Goal: Information Seeking & Learning: Learn about a topic

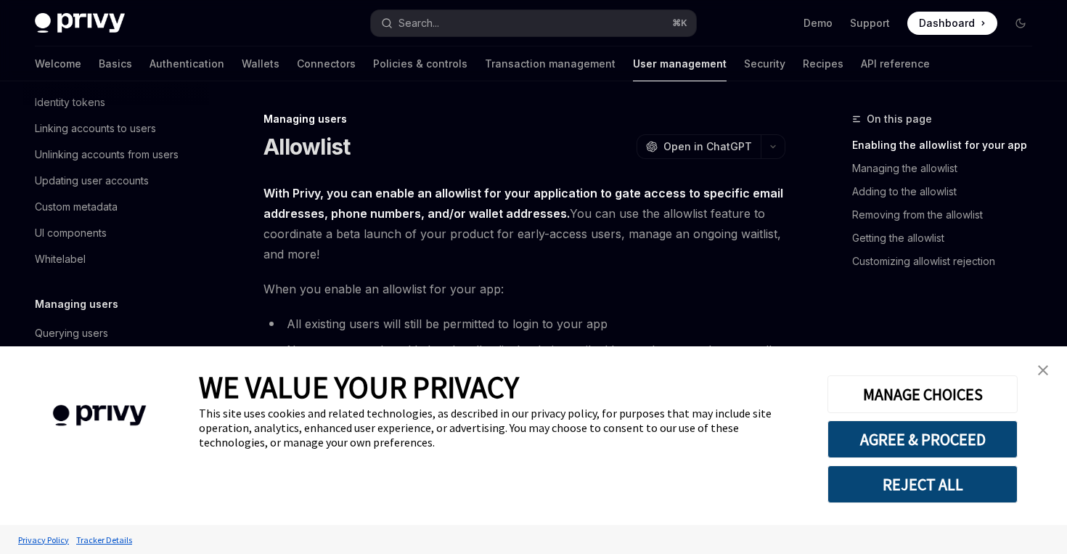
type textarea "*"
click at [1047, 375] on link "close banner" at bounding box center [1042, 370] width 29 height 29
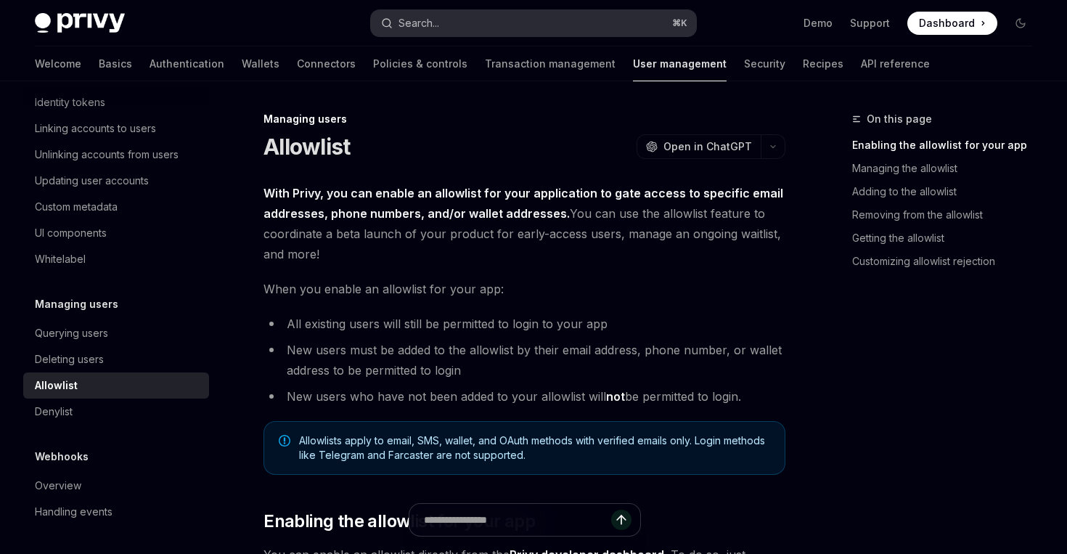
click at [656, 30] on button "Search... ⌘ K" at bounding box center [533, 23] width 324 height 26
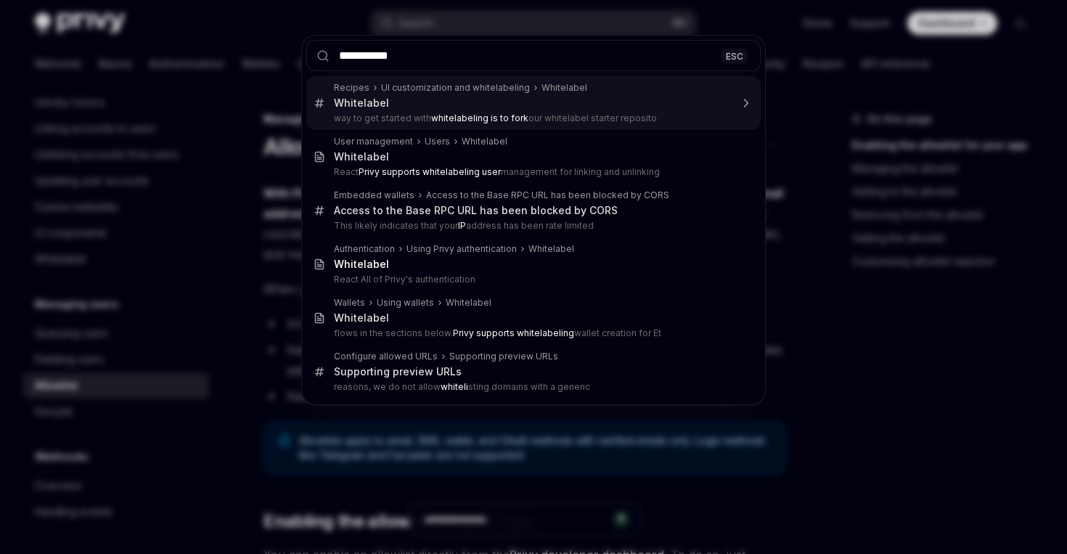
type input "**********"
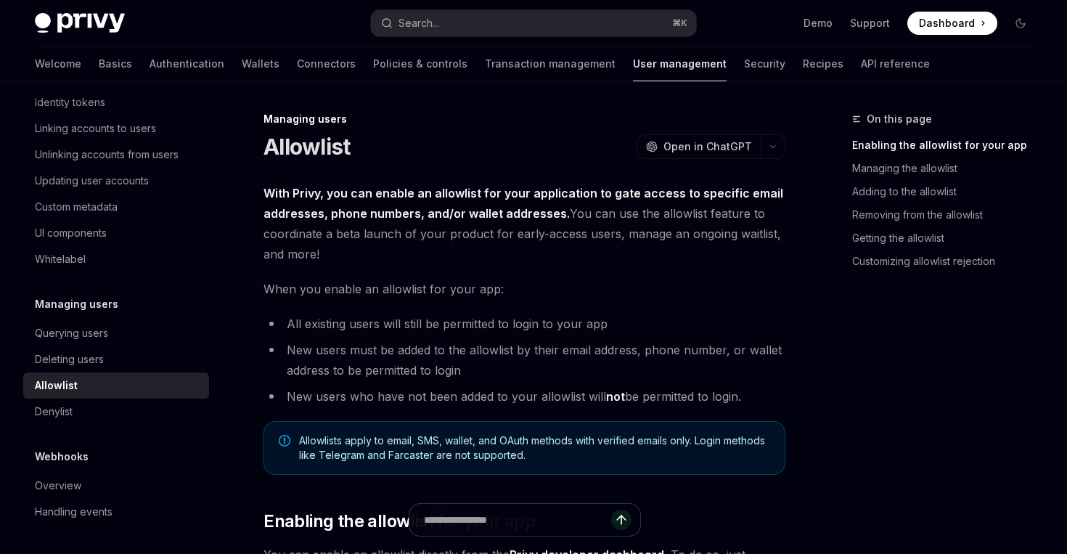
type textarea "*"
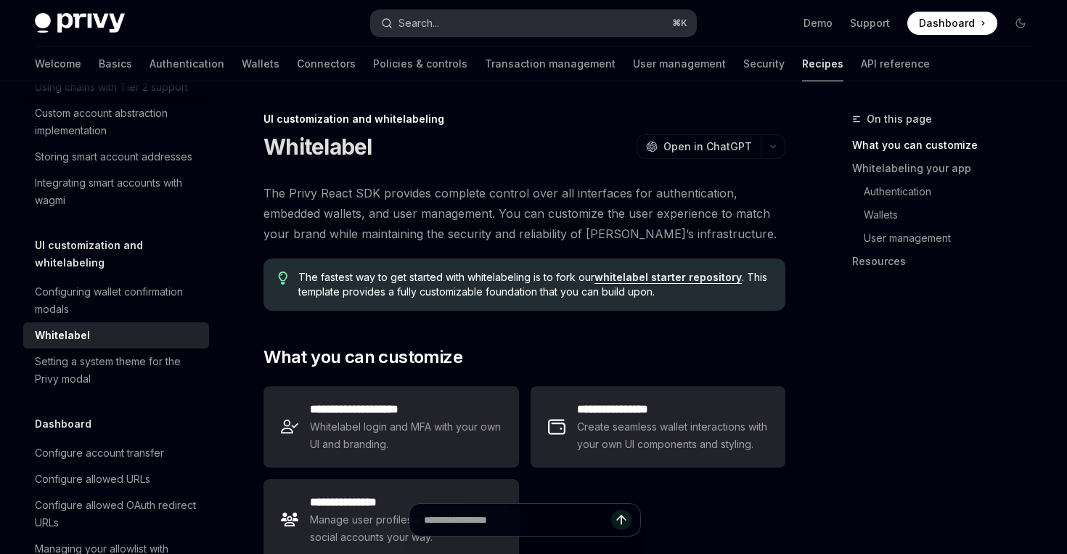
click at [628, 22] on button "Search... ⌘ K" at bounding box center [533, 23] width 324 height 26
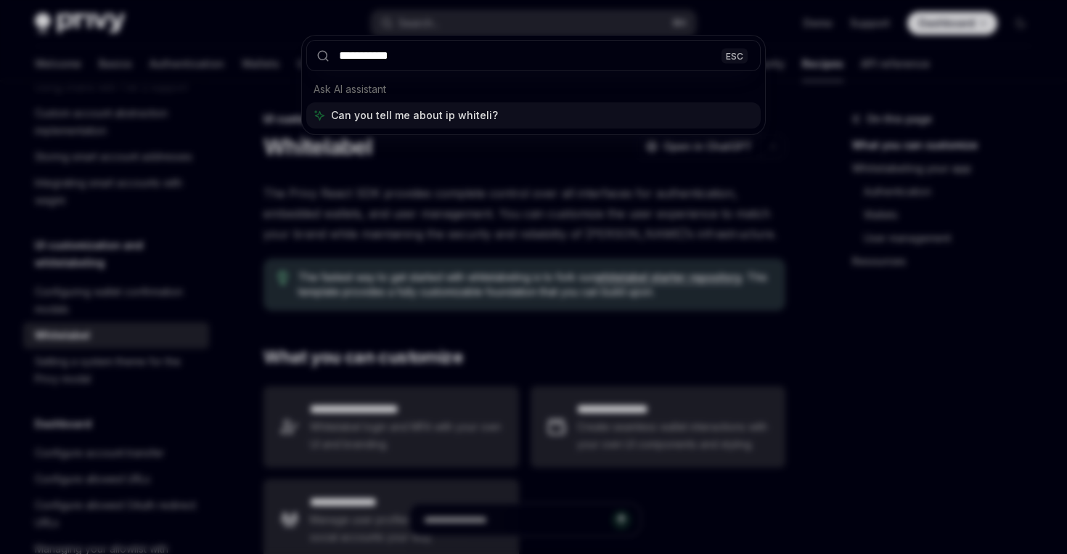
type input "**********"
type textarea "*"
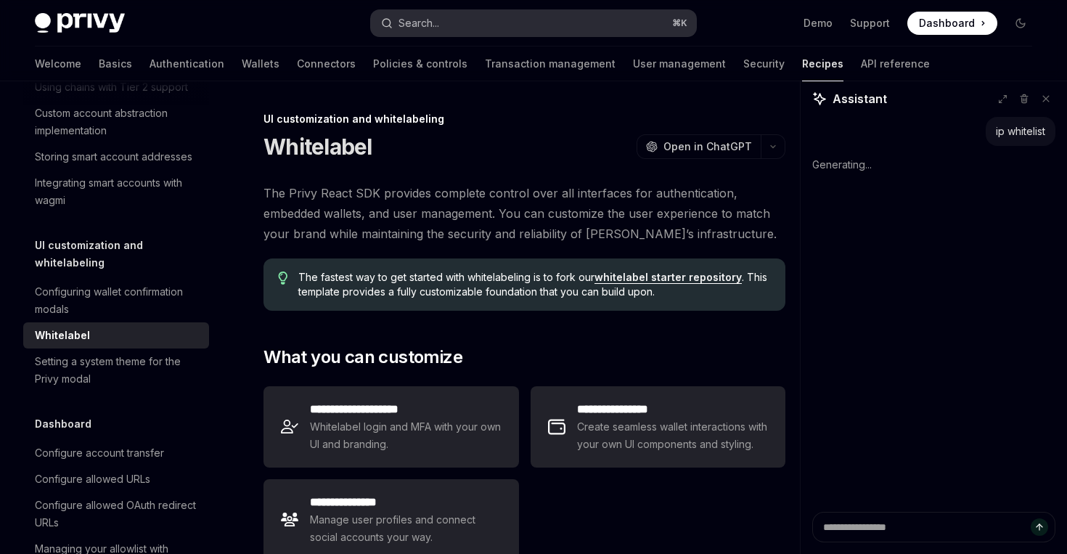
click at [595, 22] on button "Search... ⌘ K" at bounding box center [533, 23] width 324 height 26
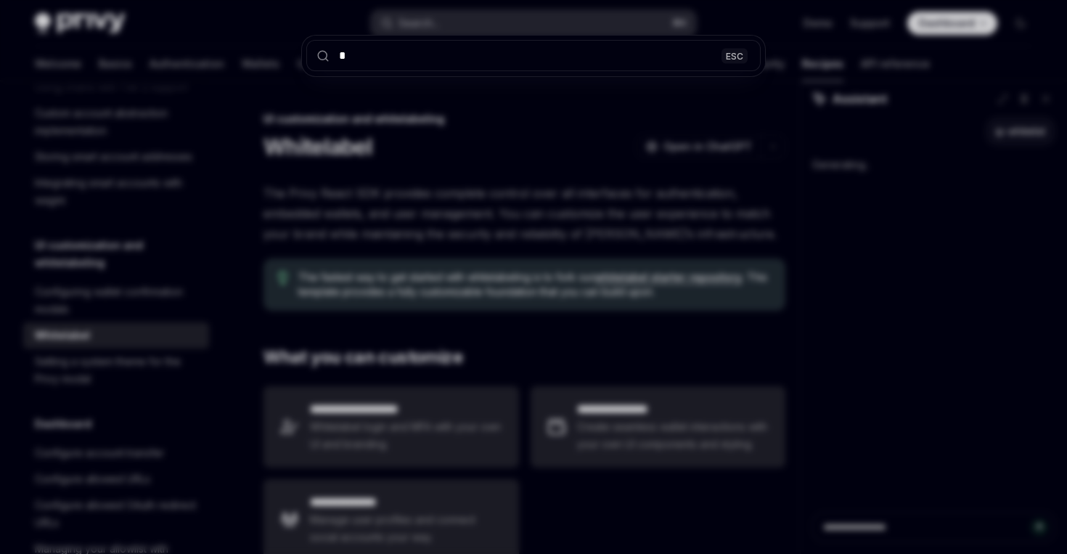
type input "**"
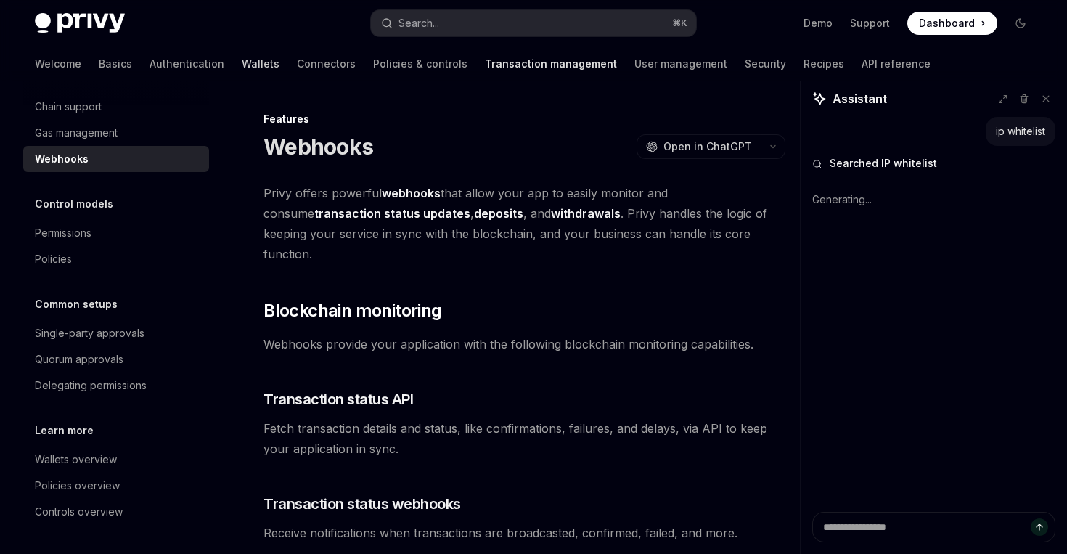
click at [242, 64] on link "Wallets" at bounding box center [261, 63] width 38 height 35
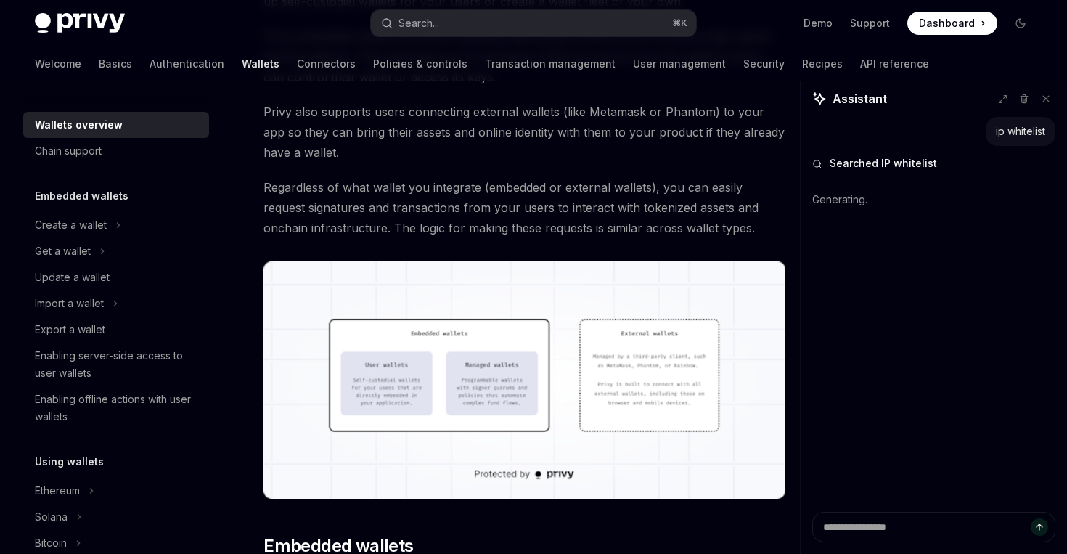
scroll to position [200, 0]
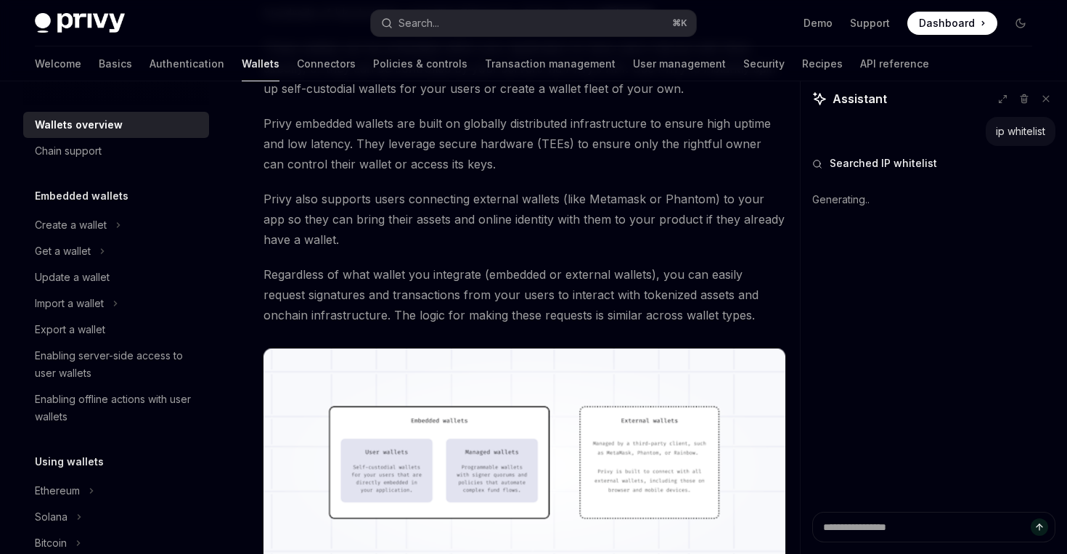
click at [580, 231] on span "Privy also supports users connecting external wallets (like Metamask or Phantom…" at bounding box center [524, 219] width 522 height 61
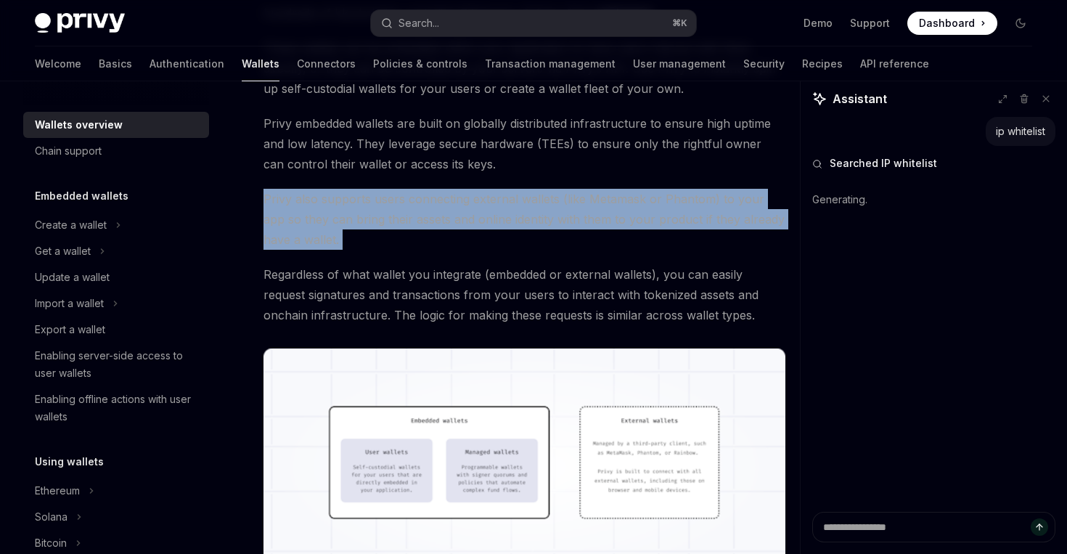
click at [580, 231] on span "Privy also supports users connecting external wallets (like Metamask or Phantom…" at bounding box center [524, 219] width 522 height 61
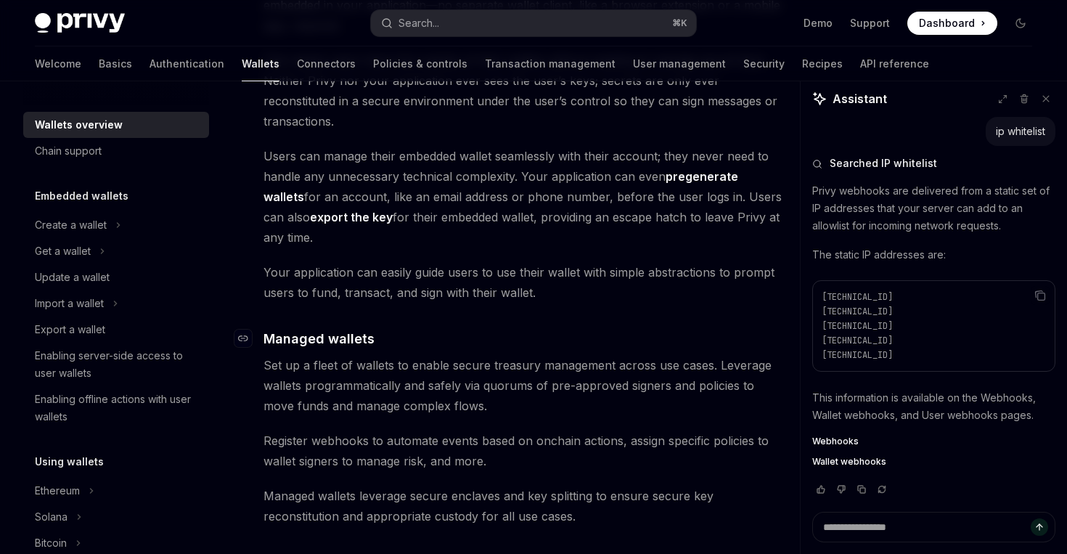
scroll to position [1174, 0]
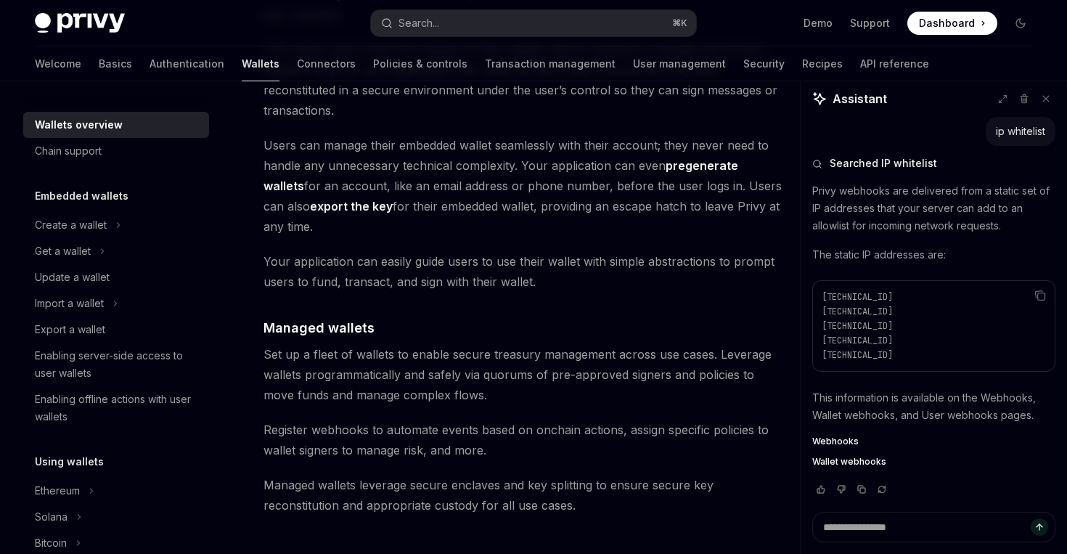
click at [466, 185] on span "Users can manage their embedded wallet seamlessly with their account; they neve…" at bounding box center [524, 186] width 522 height 102
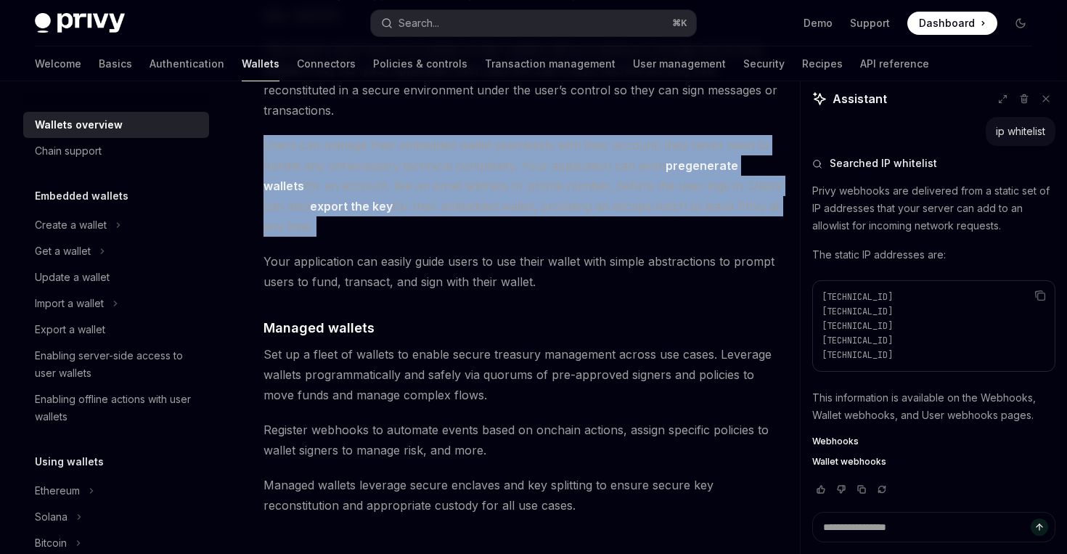
click at [466, 185] on span "Users can manage their embedded wallet seamlessly with their account; they neve…" at bounding box center [524, 186] width 522 height 102
click at [513, 181] on span "Users can manage their embedded wallet seamlessly with their account; they neve…" at bounding box center [524, 186] width 522 height 102
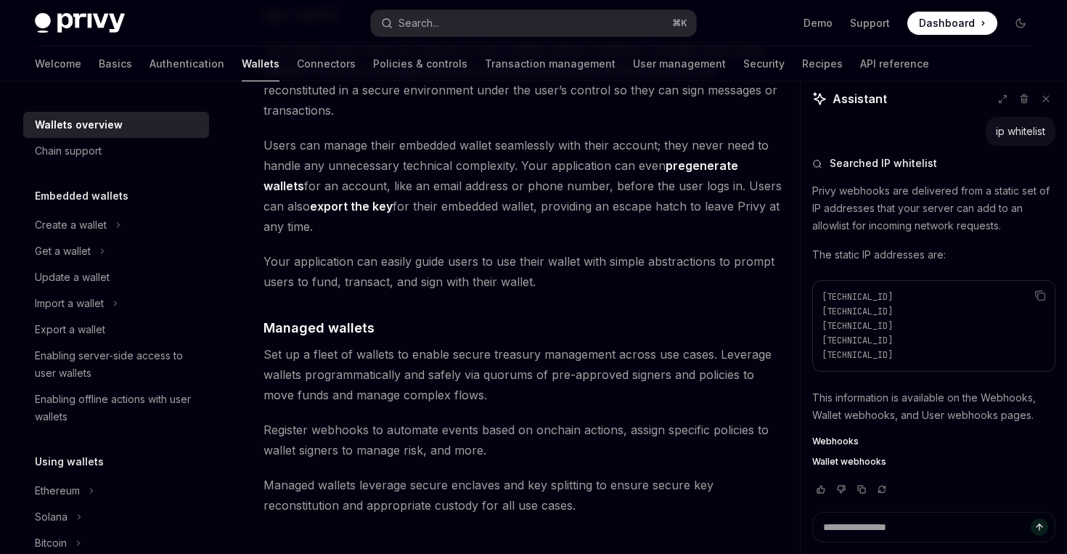
click at [677, 181] on span "Users can manage their embedded wallet seamlessly with their account; they neve…" at bounding box center [524, 186] width 522 height 102
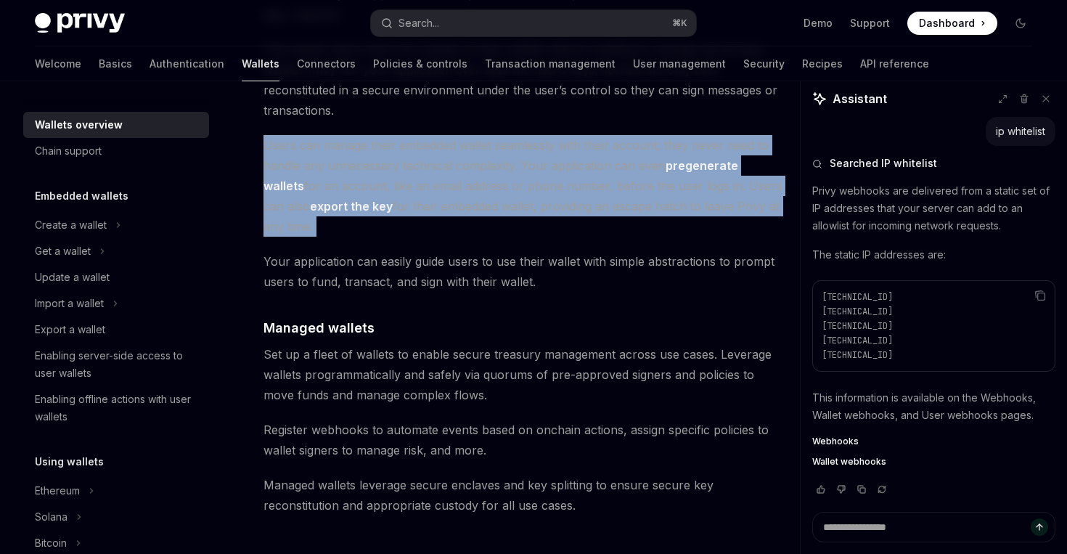
click at [706, 191] on span "Users can manage their embedded wallet seamlessly with their account; they neve…" at bounding box center [524, 186] width 522 height 102
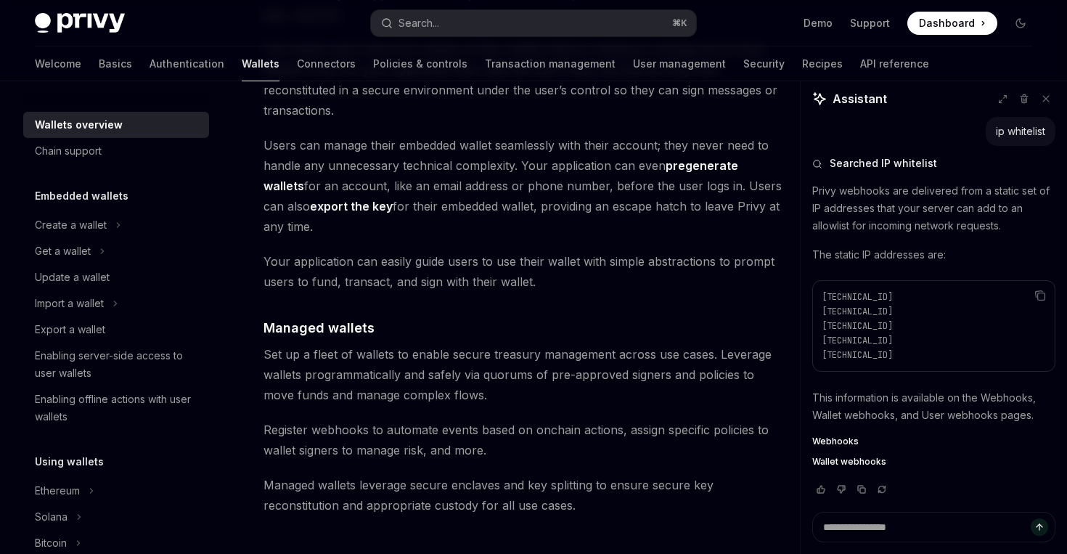
click at [702, 158] on link "pregenerate wallets" at bounding box center [500, 176] width 475 height 36
type textarea "*"
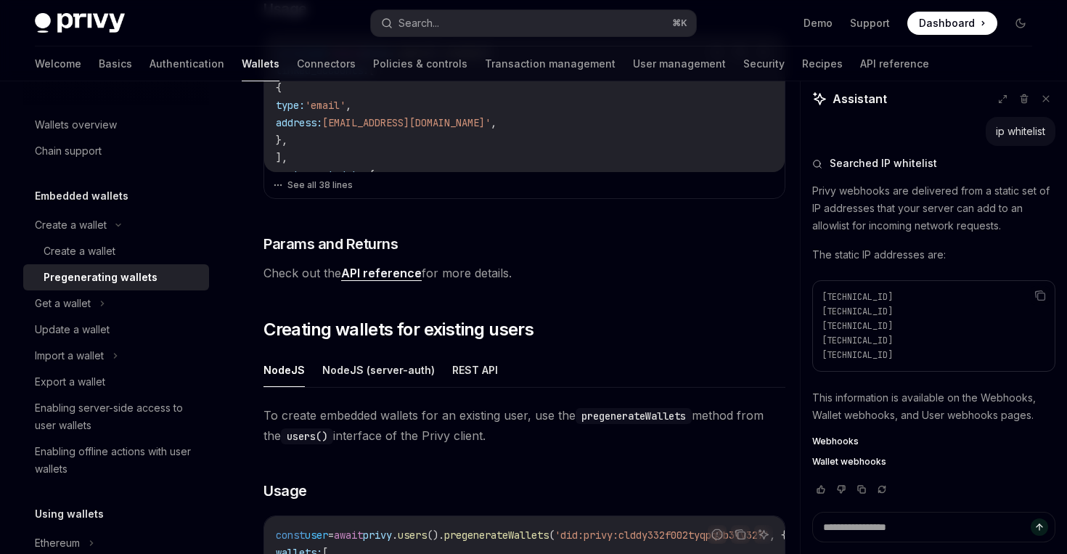
scroll to position [401, 0]
